Goal: Task Accomplishment & Management: Use online tool/utility

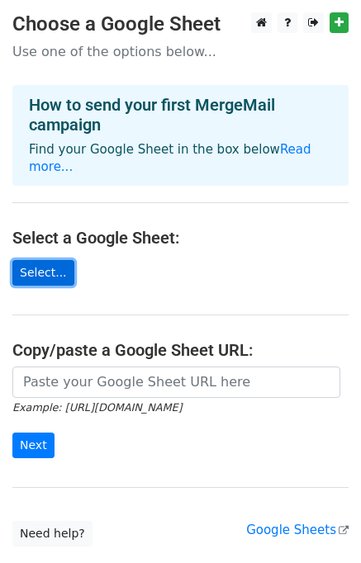
click at [34, 260] on link "Select..." at bounding box center [43, 273] width 62 height 26
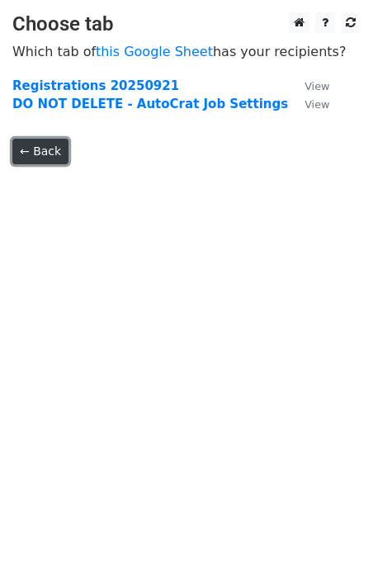
click at [41, 150] on link "← Back" at bounding box center [40, 152] width 56 height 26
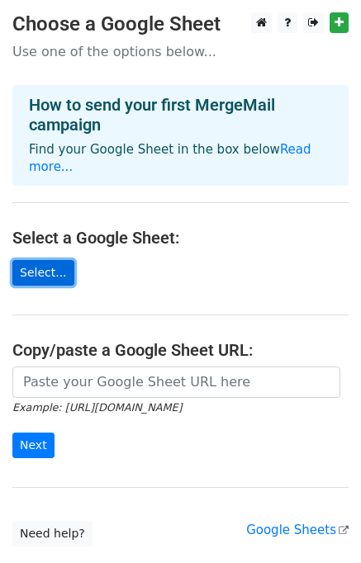
click at [40, 260] on link "Select..." at bounding box center [43, 273] width 62 height 26
click at [34, 260] on link "Select..." at bounding box center [43, 273] width 62 height 26
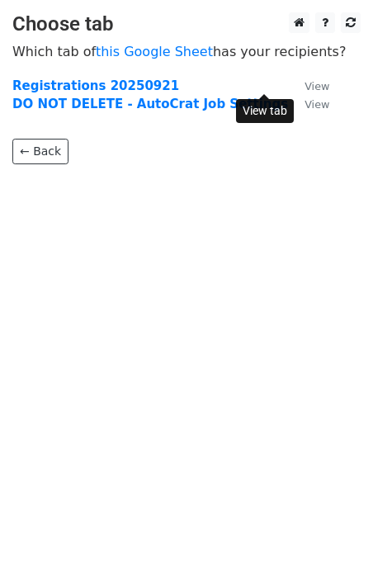
click at [305, 85] on small "View" at bounding box center [317, 86] width 25 height 12
click at [206, 226] on body "Choose tab Which tab of this Google Sheet has your recipients? Registrations 20…" at bounding box center [186, 121] width 373 height 218
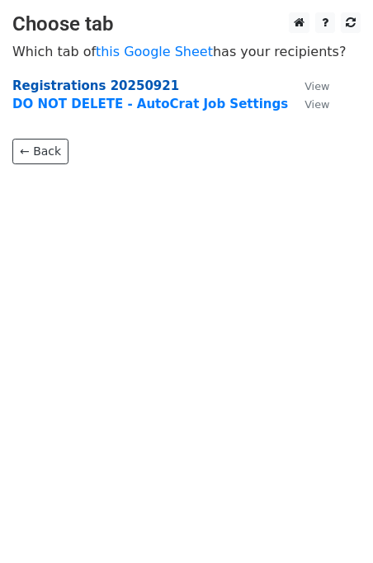
click at [61, 83] on strong "Registrations 20250921" at bounding box center [95, 85] width 167 height 15
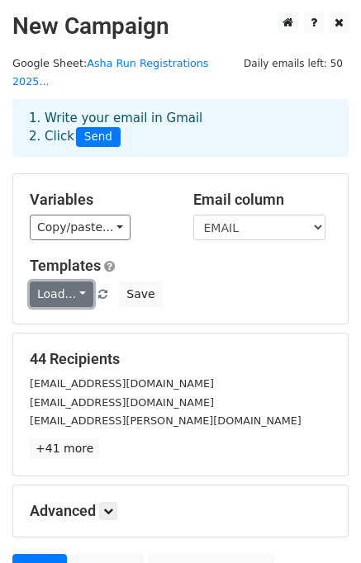
click at [74, 282] on link "Load..." at bounding box center [62, 295] width 64 height 26
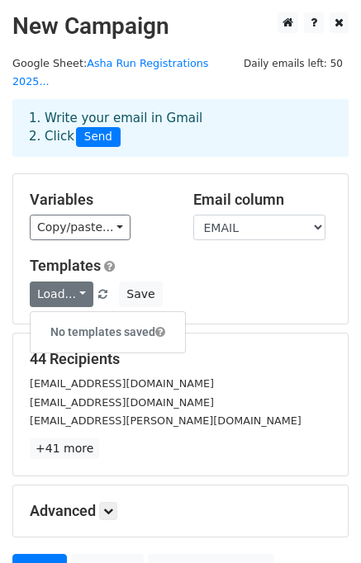
click at [155, 237] on div "Variables Copy/paste... {{DEBIT_ID}} {{PERSON_ID}} {{PAYMENT_METHOD}} {{NAME}} …" at bounding box center [180, 248] width 334 height 149
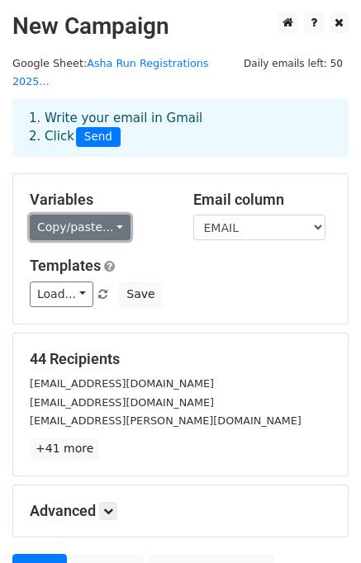
click at [105, 215] on link "Copy/paste..." at bounding box center [80, 228] width 101 height 26
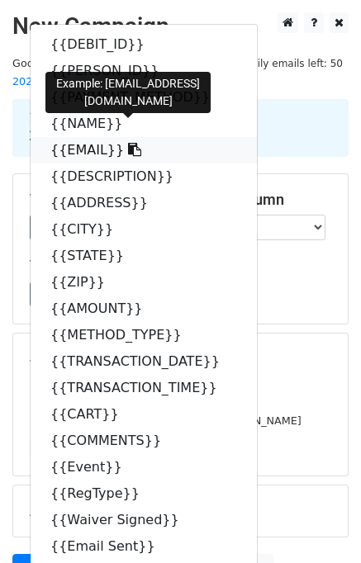
click at [76, 137] on link "{{EMAIL}}" at bounding box center [144, 150] width 226 height 26
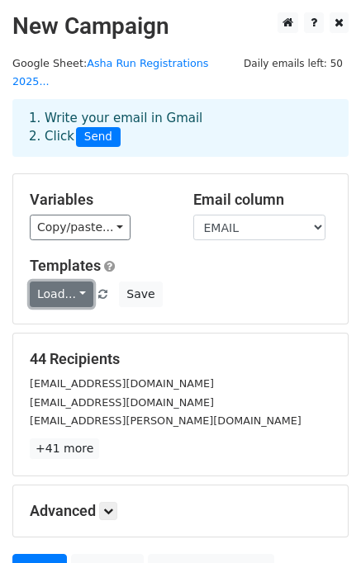
click at [74, 282] on link "Load..." at bounding box center [62, 295] width 64 height 26
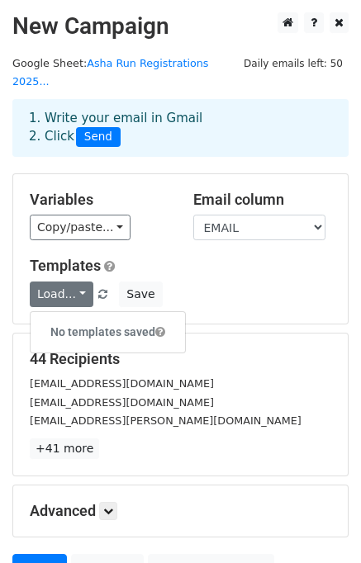
click at [195, 236] on div "Variables Copy/paste... {{DEBIT_ID}} {{PERSON_ID}} {{PAYMENT_METHOD}} {{NAME}} …" at bounding box center [180, 248] width 334 height 149
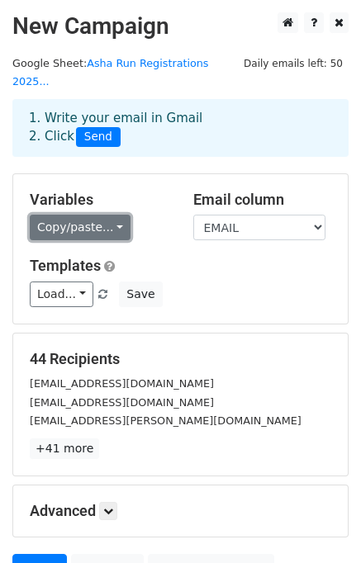
click at [107, 215] on link "Copy/paste..." at bounding box center [80, 228] width 101 height 26
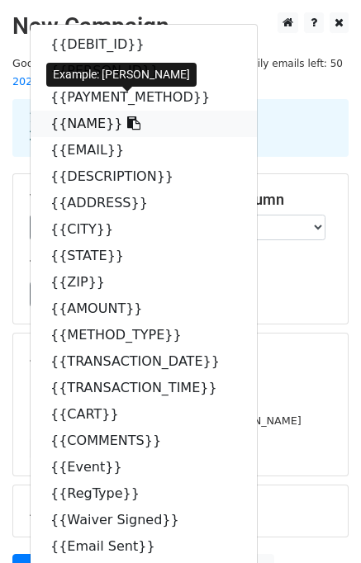
click at [85, 111] on link "{{NAME}}" at bounding box center [144, 124] width 226 height 26
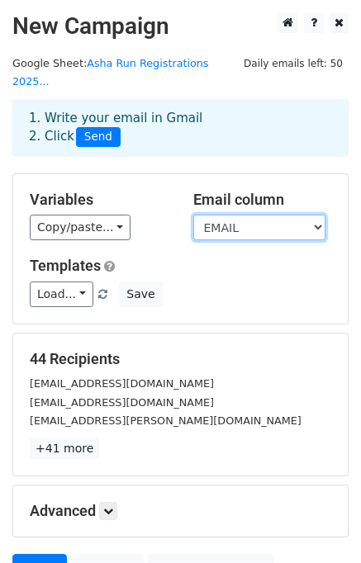
click at [316, 215] on select "DEBIT_ID PERSON_ID PAYMENT_METHOD NAME EMAIL DESCRIPTION ADDRESS CITY STATE ZIP…" at bounding box center [259, 228] width 132 height 26
click at [193, 215] on select "DEBIT_ID PERSON_ID PAYMENT_METHOD NAME EMAIL DESCRIPTION ADDRESS CITY STATE ZIP…" at bounding box center [259, 228] width 132 height 26
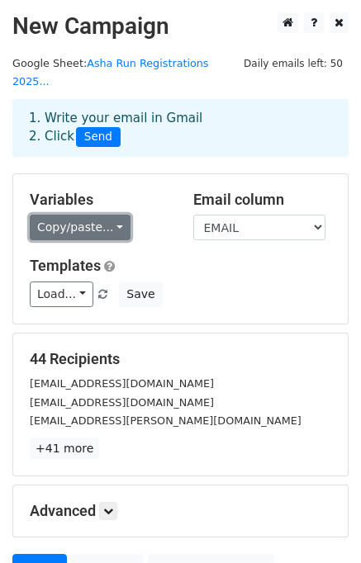
click at [106, 215] on link "Copy/paste..." at bounding box center [80, 228] width 101 height 26
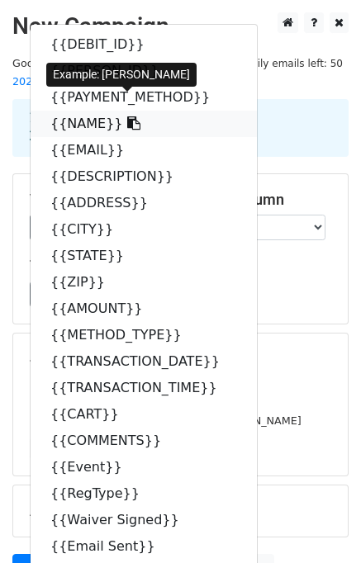
click at [82, 111] on link "{{NAME}}" at bounding box center [144, 124] width 226 height 26
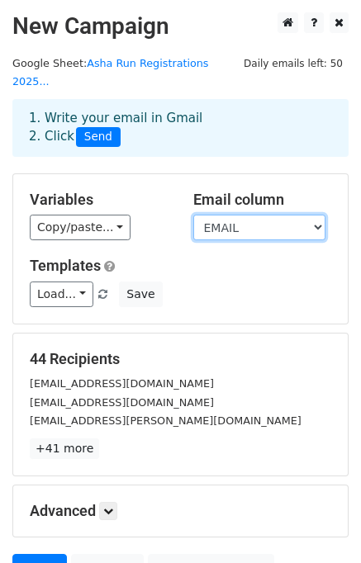
click at [314, 215] on select "DEBIT_ID PERSON_ID PAYMENT_METHOD NAME EMAIL DESCRIPTION ADDRESS CITY STATE ZIP…" at bounding box center [259, 228] width 132 height 26
click at [193, 215] on select "DEBIT_ID PERSON_ID PAYMENT_METHOD NAME EMAIL DESCRIPTION ADDRESS CITY STATE ZIP…" at bounding box center [259, 228] width 132 height 26
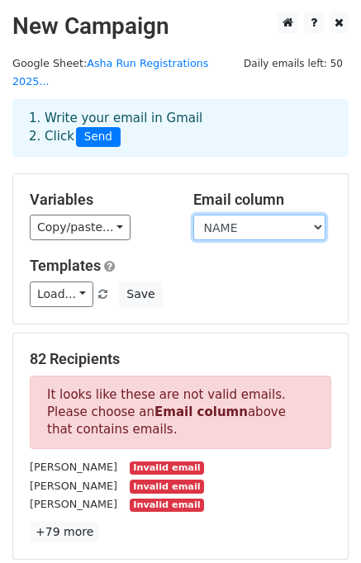
click at [316, 215] on select "DEBIT_ID PERSON_ID PAYMENT_METHOD NAME EMAIL DESCRIPTION ADDRESS CITY STATE ZIP…" at bounding box center [259, 228] width 132 height 26
select select "EMAIL"
click at [193, 215] on select "DEBIT_ID PERSON_ID PAYMENT_METHOD NAME EMAIL DESCRIPTION ADDRESS CITY STATE ZIP…" at bounding box center [259, 228] width 132 height 26
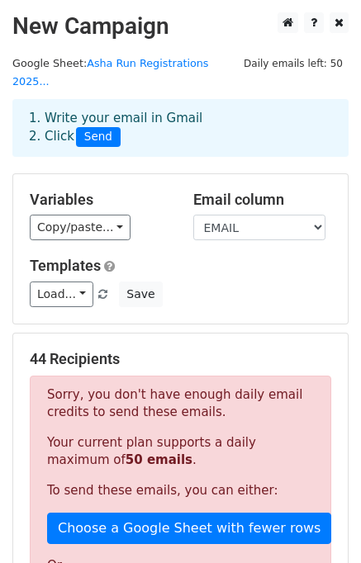
click at [178, 282] on div "Load... No templates saved Save" at bounding box center [180, 295] width 326 height 26
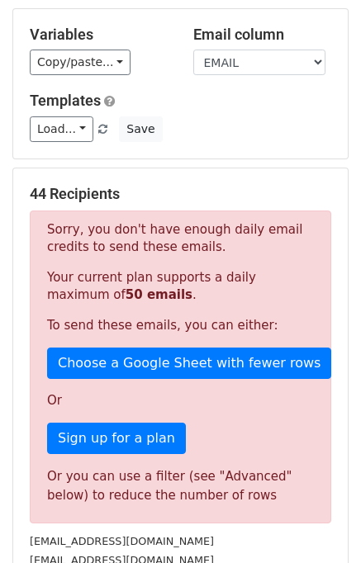
click at [145, 168] on div "44 Recipients Sorry, you don't have enough daily email credits to send these em…" at bounding box center [180, 401] width 336 height 467
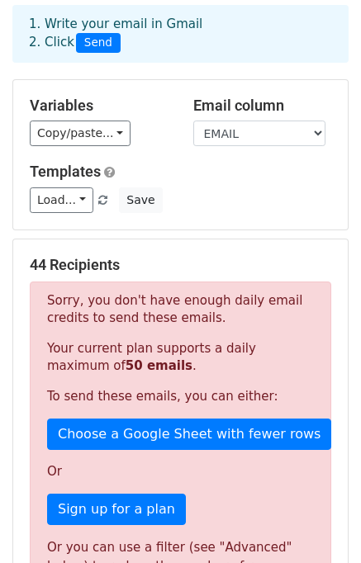
scroll to position [54, 0]
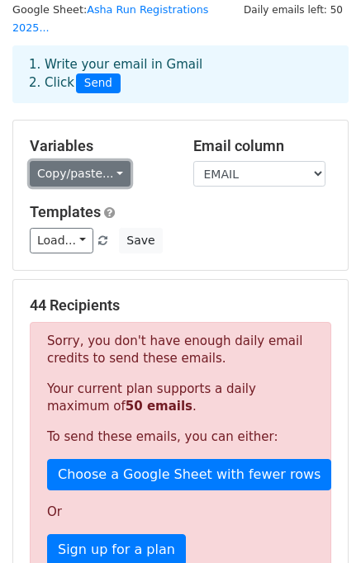
click at [103, 161] on link "Copy/paste..." at bounding box center [80, 174] width 101 height 26
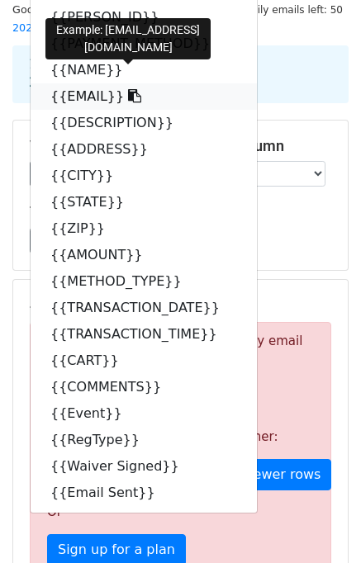
click at [83, 83] on link "{{EMAIL}}" at bounding box center [144, 96] width 226 height 26
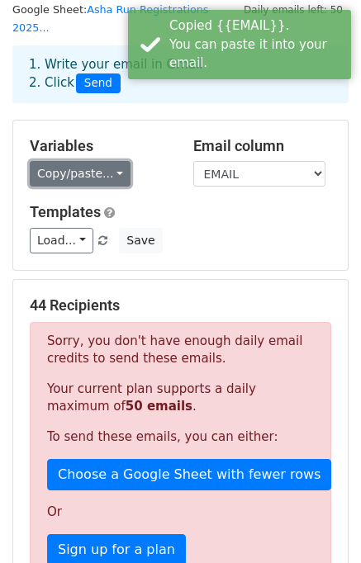
click at [108, 161] on link "Copy/paste..." at bounding box center [80, 174] width 101 height 26
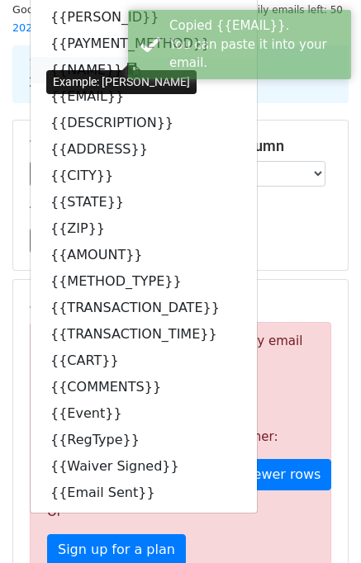
click at [83, 57] on link "{{NAME}}" at bounding box center [144, 70] width 226 height 26
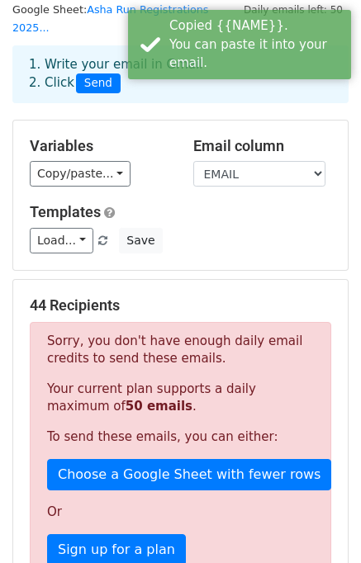
click at [179, 228] on div "Load... No templates saved Save" at bounding box center [180, 241] width 326 height 26
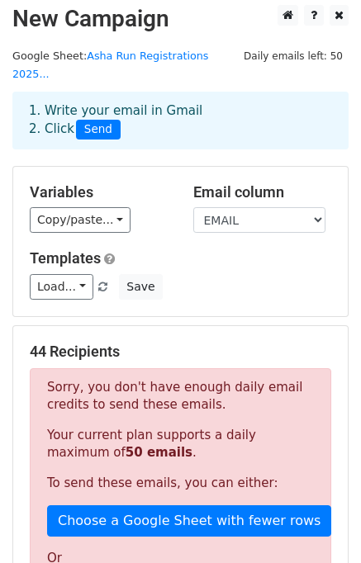
scroll to position [0, 0]
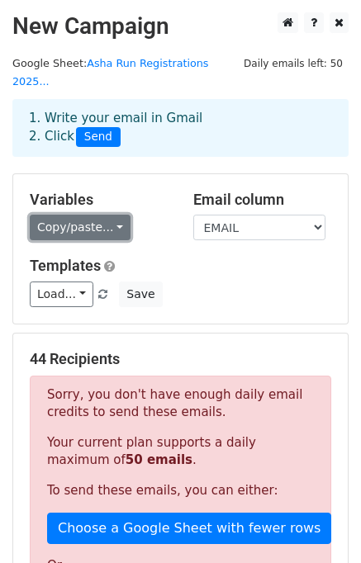
click at [110, 215] on link "Copy/paste..." at bounding box center [80, 228] width 101 height 26
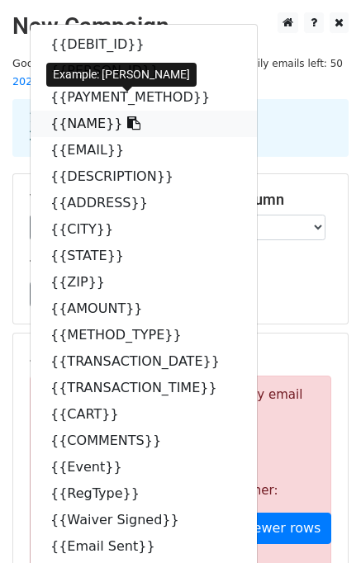
click at [127, 116] on icon at bounding box center [133, 122] width 13 height 13
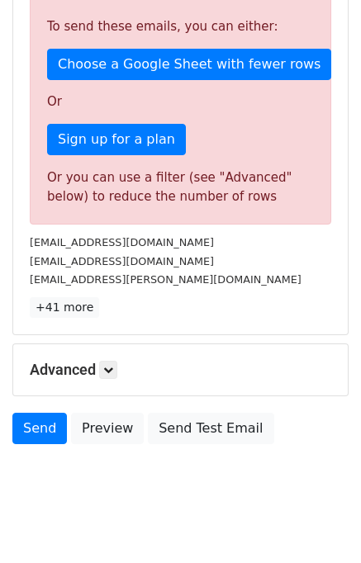
scroll to position [467, 0]
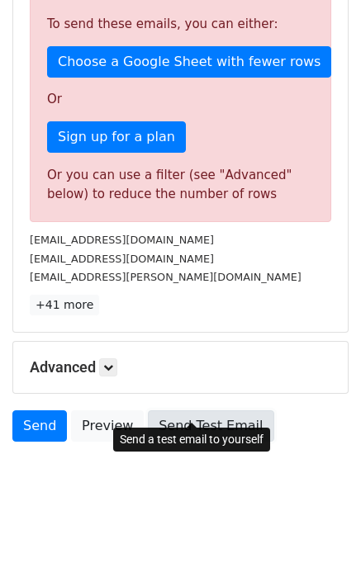
click at [197, 410] on link "Send Test Email" at bounding box center [211, 425] width 126 height 31
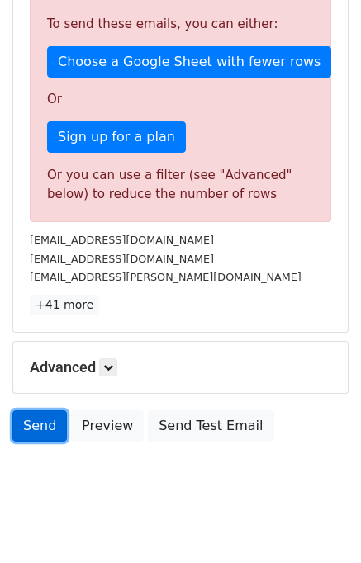
click at [33, 410] on link "Send" at bounding box center [39, 425] width 55 height 31
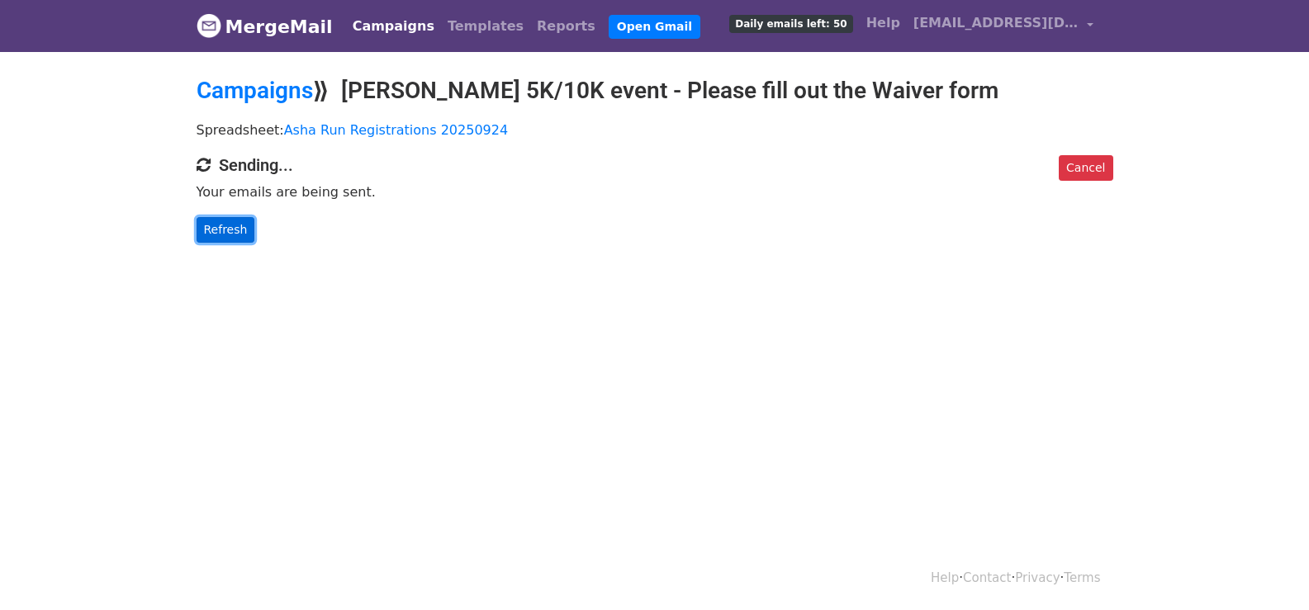
click at [207, 219] on link "Refresh" at bounding box center [226, 230] width 59 height 26
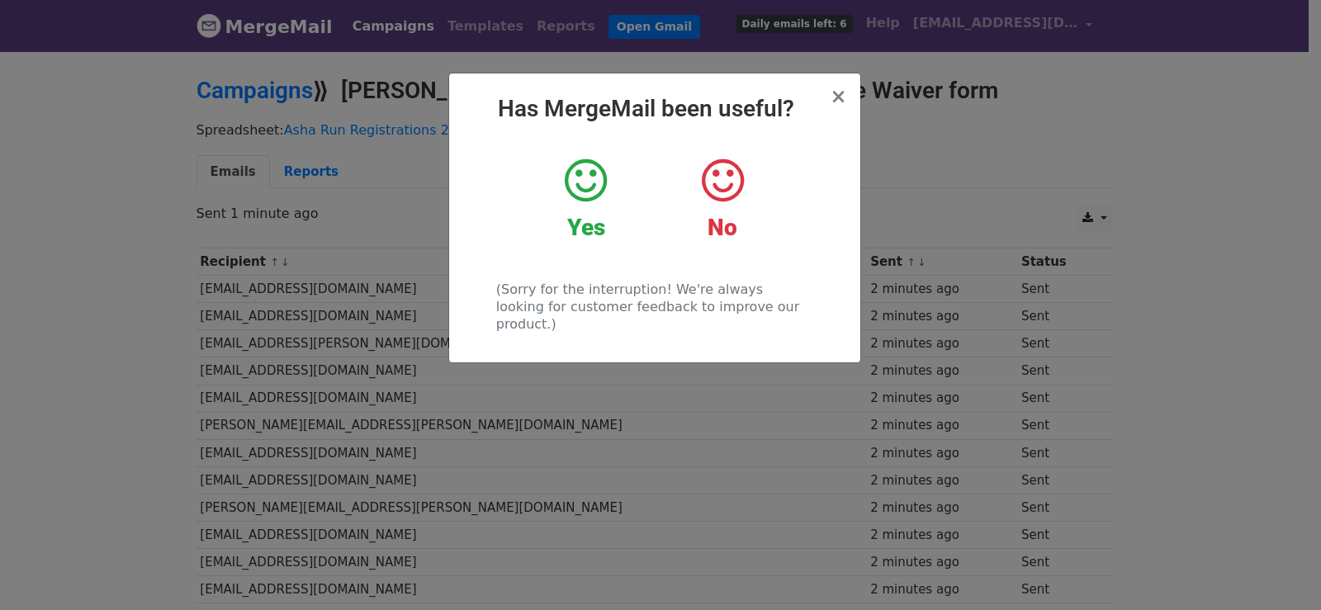
click at [586, 174] on icon at bounding box center [586, 181] width 42 height 50
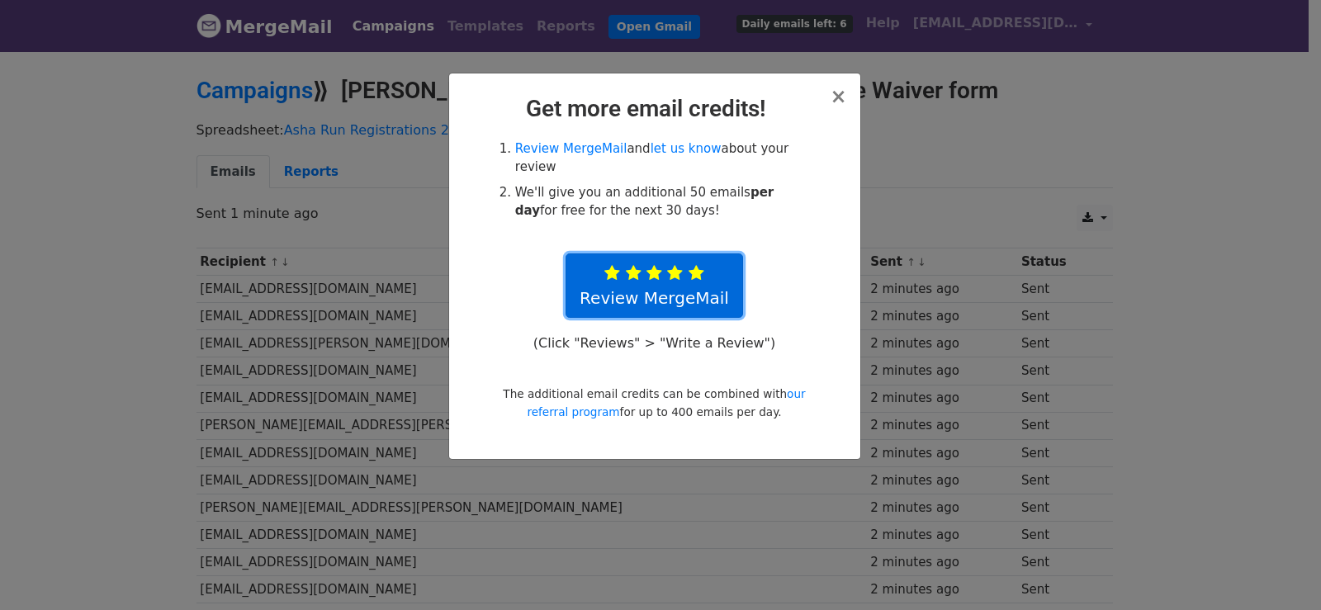
click at [664, 254] on link "Review MergeMail" at bounding box center [655, 286] width 178 height 64
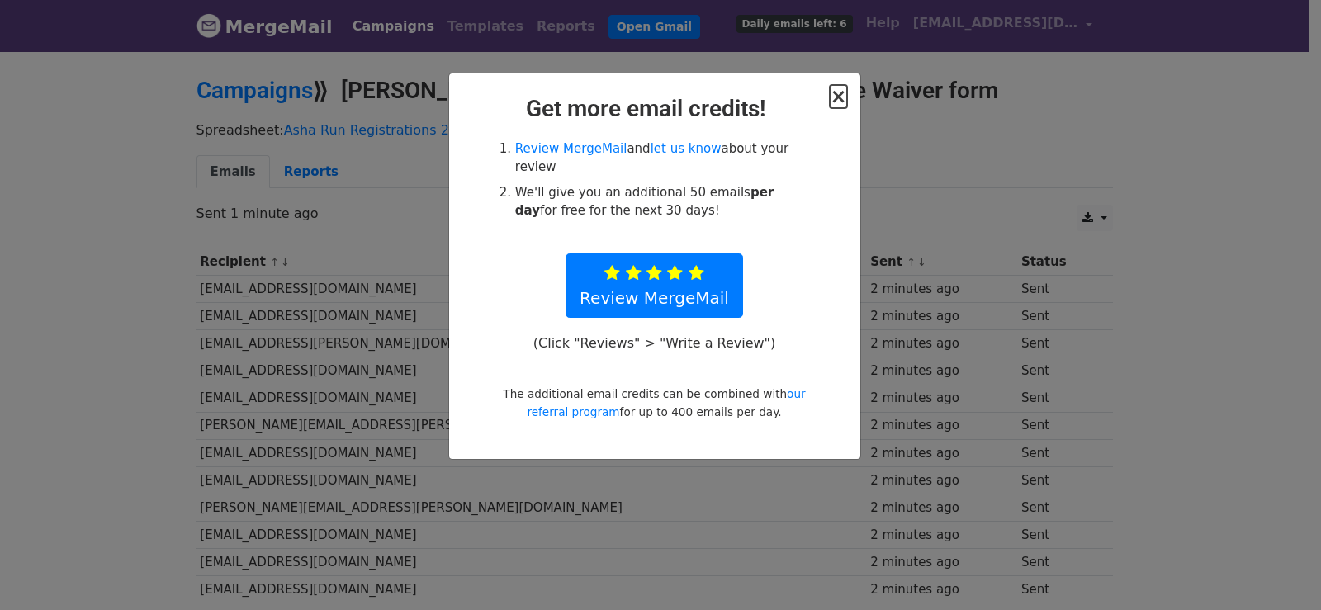
click at [840, 99] on span "×" at bounding box center [838, 96] width 17 height 23
